Goal: Information Seeking & Learning: Learn about a topic

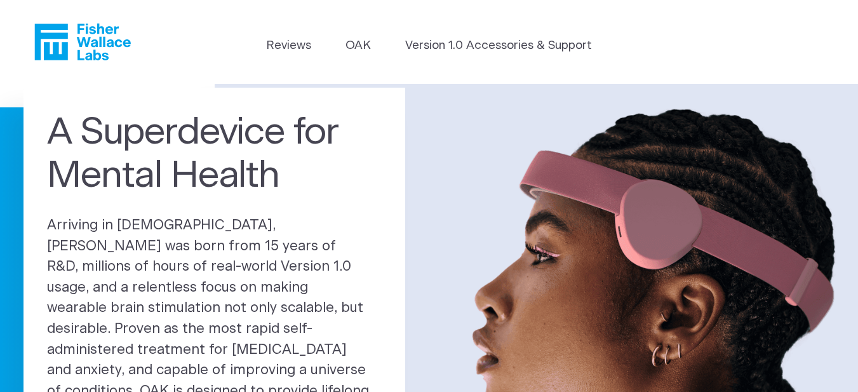
click at [166, 98] on div "A Superdevice for Mental Health Arriving in [DEMOGRAPHIC_DATA], [PERSON_NAME] w…" at bounding box center [429, 298] width 858 height 429
click at [359, 51] on link "OAK" at bounding box center [358, 46] width 25 height 18
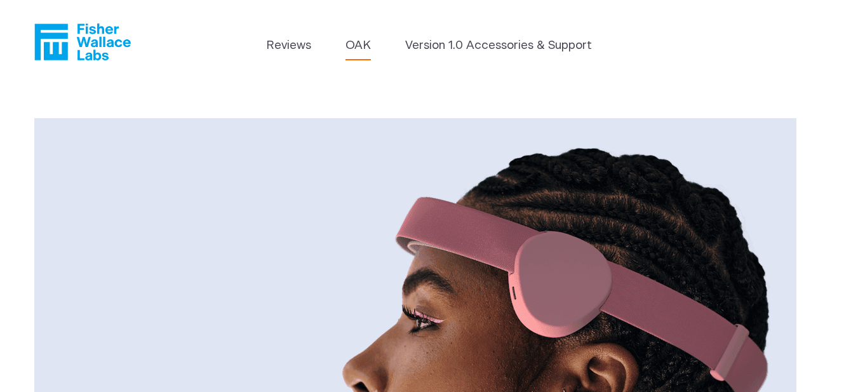
click at [445, 81] on header "Reviews OAK Version 1.0 Accessories & Support" at bounding box center [429, 42] width 858 height 84
